Goal: Task Accomplishment & Management: Use online tool/utility

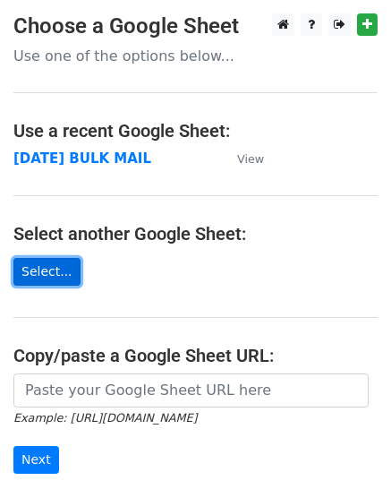
click at [47, 286] on link "Select..." at bounding box center [46, 272] width 67 height 28
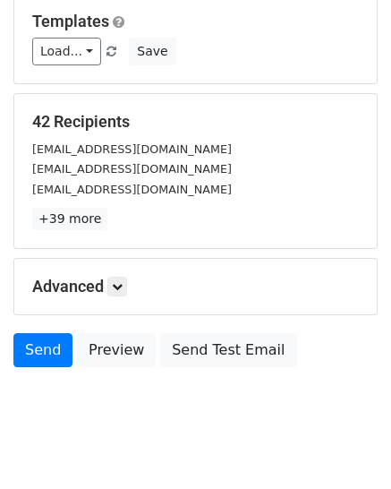
scroll to position [278, 0]
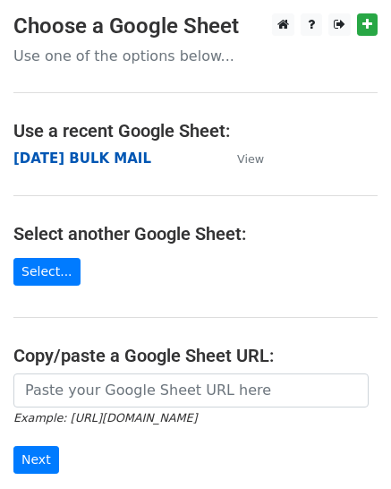
click at [104, 166] on strong "[DATE] BULK MAIL" at bounding box center [82, 158] width 138 height 16
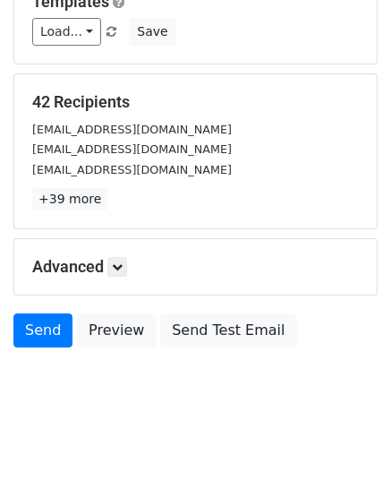
scroll to position [271, 0]
